Goal: Navigation & Orientation: Find specific page/section

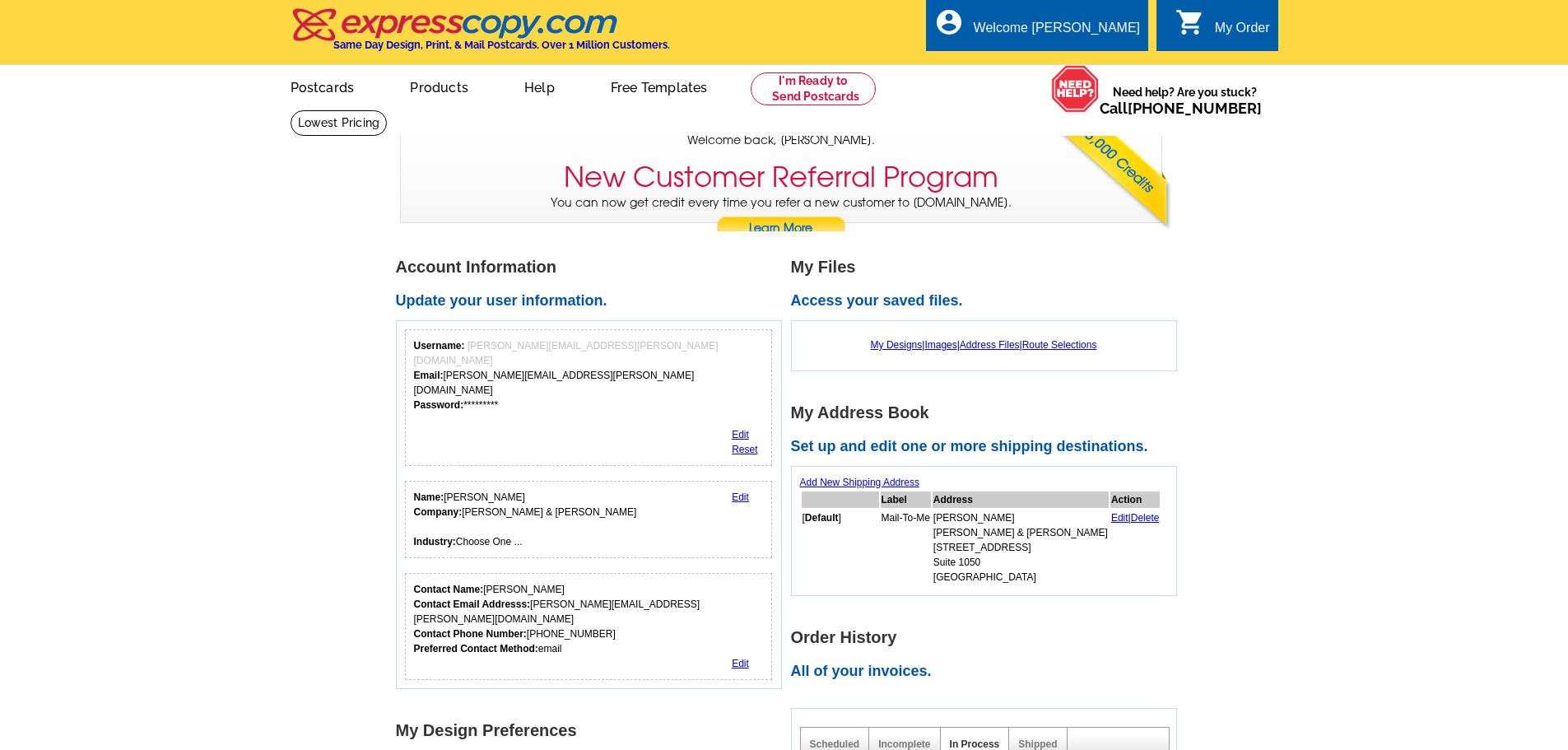
click at [1239, 21] on div "My Order" at bounding box center [1242, 32] width 55 height 23
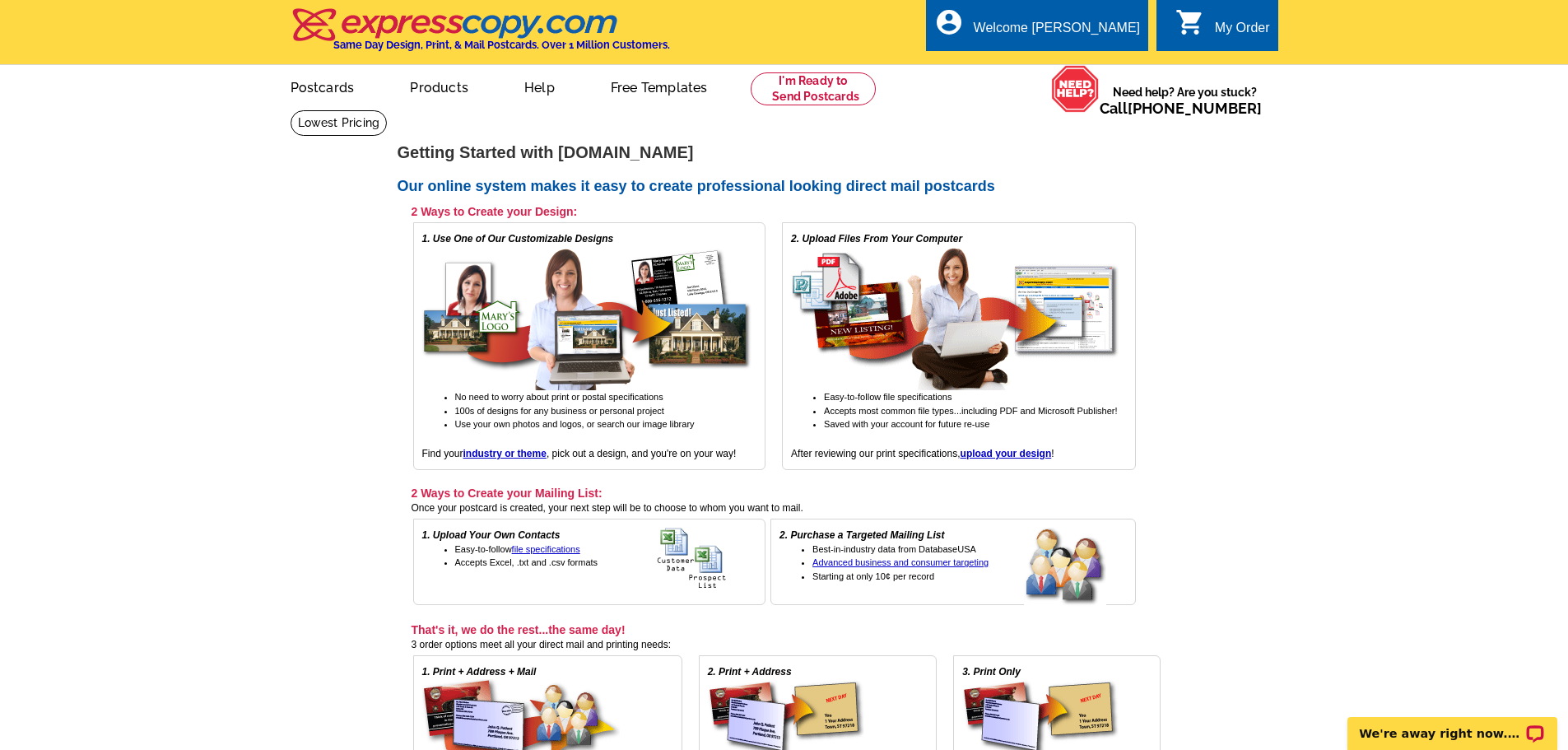
click at [1212, 32] on link "0 shopping_cart My Order" at bounding box center [1223, 28] width 95 height 21
